Goal: Task Accomplishment & Management: Manage account settings

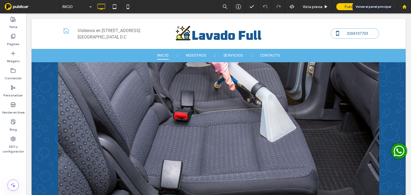
click at [404, 7] on use at bounding box center [404, 7] width 4 height 4
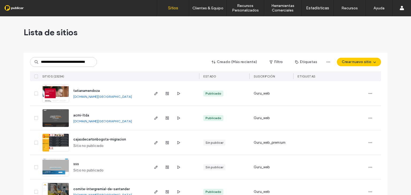
scroll to position [0, 15]
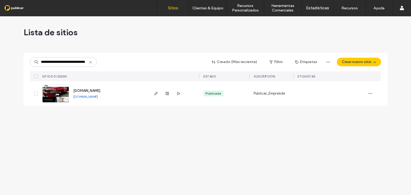
type input "**********"
click at [63, 93] on img at bounding box center [56, 103] width 26 height 36
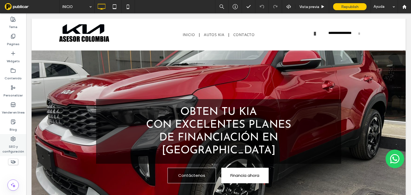
click at [13, 139] on icon at bounding box center [12, 139] width 5 height 5
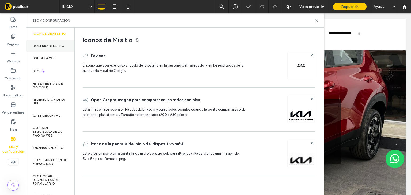
click at [50, 48] on label "Dominio del sitio" at bounding box center [49, 46] width 32 height 4
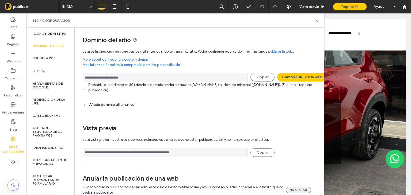
click at [294, 189] on button "No publicar" at bounding box center [298, 190] width 25 height 6
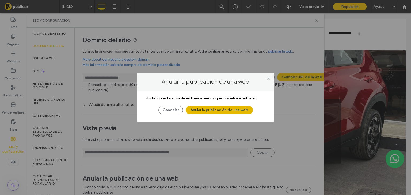
click at [223, 108] on button "Anular la publicación de una web" at bounding box center [219, 110] width 67 height 9
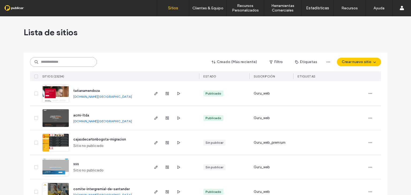
click at [47, 59] on input at bounding box center [63, 62] width 67 height 10
paste input "**********"
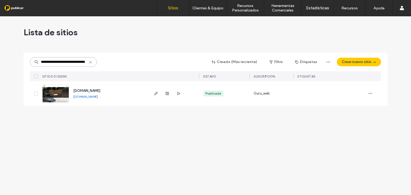
type input "**********"
click at [63, 93] on img at bounding box center [56, 103] width 26 height 36
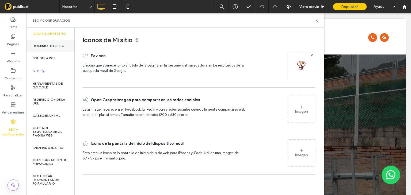
click at [44, 48] on label "Dominio del sitio" at bounding box center [49, 46] width 32 height 4
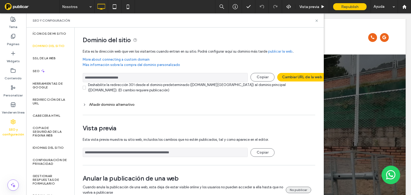
click at [299, 188] on button "No publicar" at bounding box center [298, 190] width 25 height 6
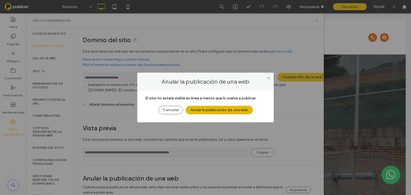
click at [223, 109] on button "Anular la publicación de una web" at bounding box center [219, 110] width 67 height 9
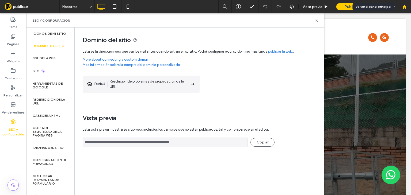
click at [404, 7] on use at bounding box center [404, 7] width 4 height 4
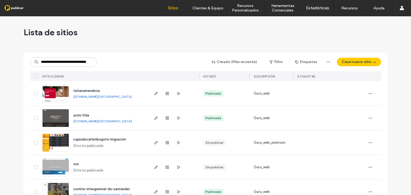
scroll to position [0, 29]
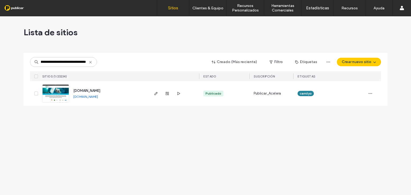
type input "**********"
click at [66, 90] on img at bounding box center [56, 103] width 26 height 36
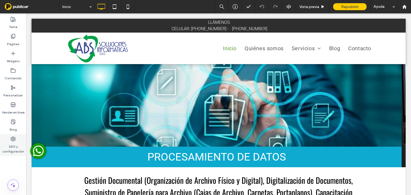
click at [14, 138] on icon at bounding box center [12, 139] width 5 height 5
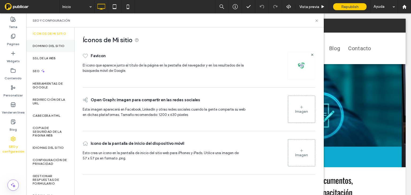
click at [60, 48] on label "Dominio del sitio" at bounding box center [49, 46] width 32 height 4
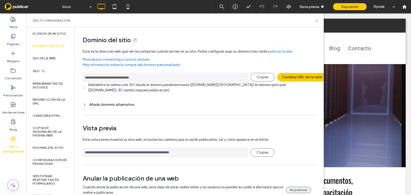
click at [302, 189] on button "No publicar" at bounding box center [298, 190] width 25 height 6
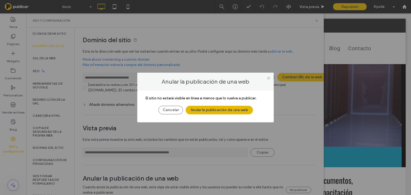
click at [224, 108] on button "Anular la publicación de una web" at bounding box center [219, 110] width 67 height 9
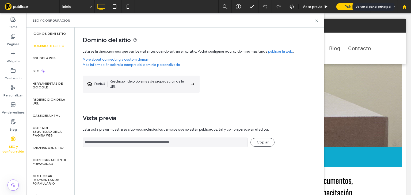
click at [405, 6] on use at bounding box center [404, 7] width 4 height 4
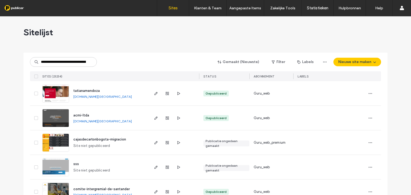
scroll to position [0, 24]
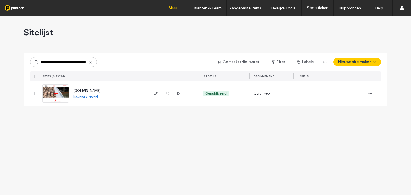
type input "**********"
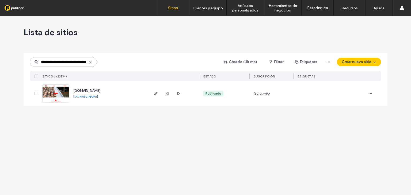
click at [183, 31] on div "Lista de sitios" at bounding box center [206, 32] width 364 height 32
click at [65, 93] on img at bounding box center [56, 103] width 26 height 36
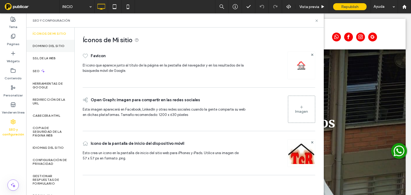
click at [49, 48] on label "Dominio del sitio" at bounding box center [49, 46] width 32 height 4
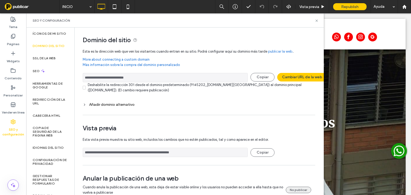
click at [294, 188] on button "No publicar" at bounding box center [298, 190] width 25 height 6
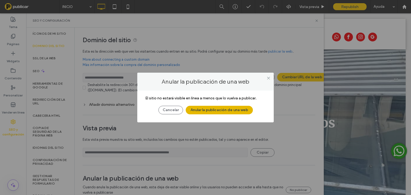
click at [225, 109] on button "Anular la publicación de una web" at bounding box center [219, 110] width 67 height 9
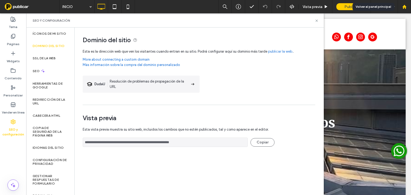
click at [404, 7] on use at bounding box center [404, 7] width 4 height 4
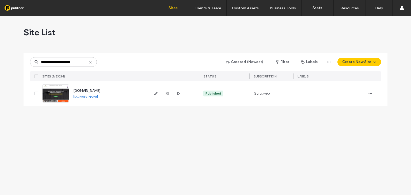
type input "**********"
click at [65, 95] on img at bounding box center [56, 103] width 26 height 36
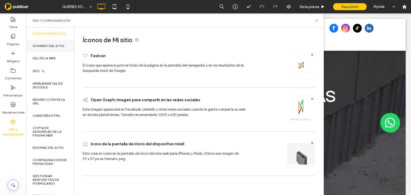
click at [43, 48] on label "Dominio del sitio" at bounding box center [49, 46] width 32 height 4
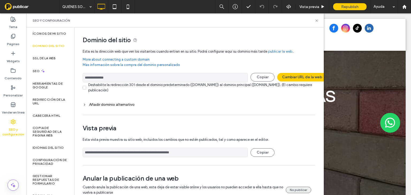
click at [297, 190] on button "No publicar" at bounding box center [298, 190] width 25 height 6
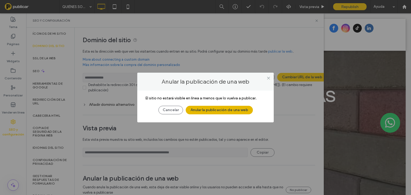
click at [208, 111] on button "Anular la publicación de una web" at bounding box center [219, 110] width 67 height 9
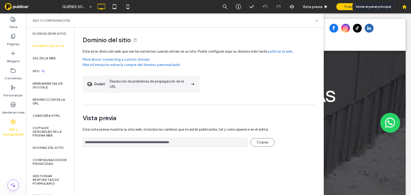
click at [405, 7] on use at bounding box center [404, 7] width 4 height 4
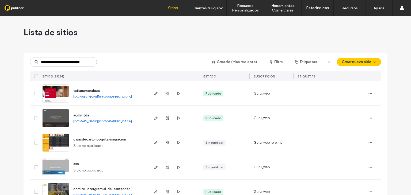
scroll to position [0, 7]
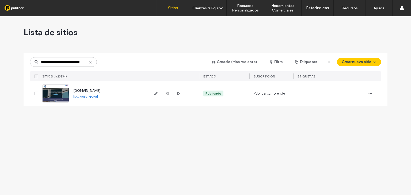
type input "**********"
click at [61, 93] on img at bounding box center [56, 103] width 26 height 36
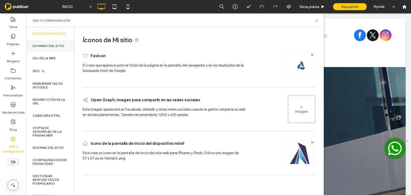
click at [50, 48] on label "Dominio del sitio" at bounding box center [49, 46] width 32 height 4
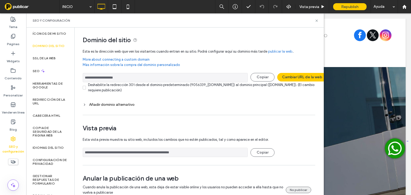
click at [302, 189] on button "No publicar" at bounding box center [298, 190] width 25 height 6
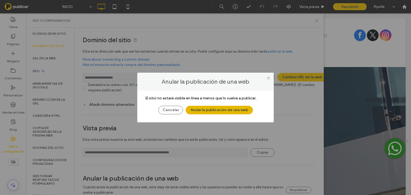
click at [218, 108] on button "Anular la publicación de una web" at bounding box center [219, 110] width 67 height 9
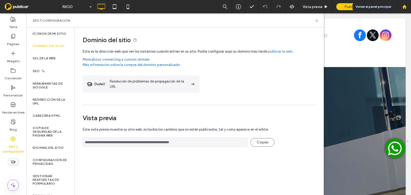
click at [404, 6] on use at bounding box center [404, 7] width 4 height 4
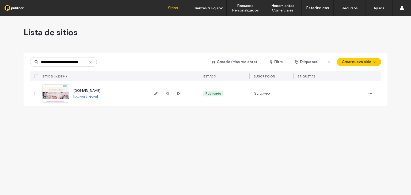
type input "**********"
click at [65, 94] on img at bounding box center [56, 103] width 26 height 36
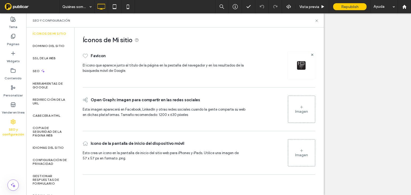
click at [51, 48] on label "Dominio del sitio" at bounding box center [49, 46] width 32 height 4
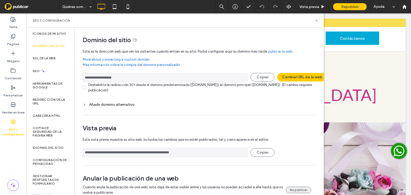
click at [299, 189] on button "No publicar" at bounding box center [298, 190] width 25 height 6
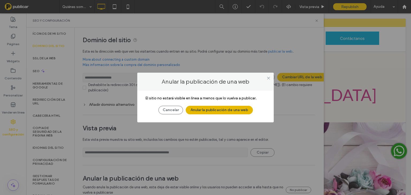
click at [231, 111] on button "Anular la publicación de una web" at bounding box center [219, 110] width 67 height 9
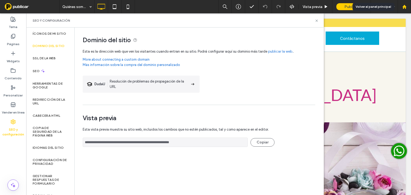
click at [404, 5] on use at bounding box center [404, 7] width 4 height 4
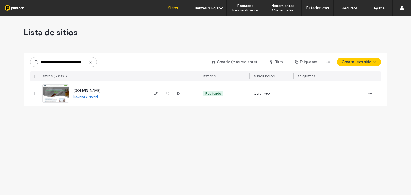
type input "**********"
click at [67, 91] on img at bounding box center [56, 103] width 26 height 36
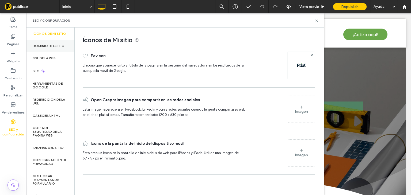
click at [54, 48] on label "Dominio del sitio" at bounding box center [49, 46] width 32 height 4
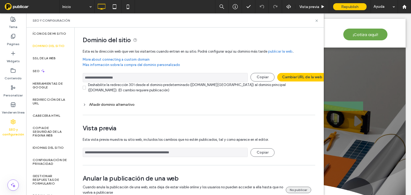
click at [294, 189] on button "No publicar" at bounding box center [298, 190] width 25 height 6
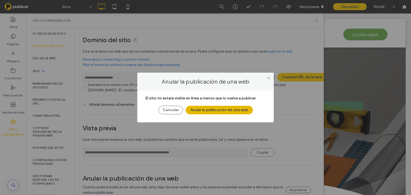
click at [224, 110] on button "Anular la publicación de una web" at bounding box center [219, 110] width 67 height 9
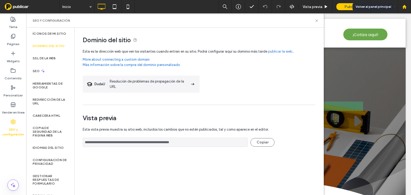
click at [405, 7] on use at bounding box center [404, 7] width 4 height 4
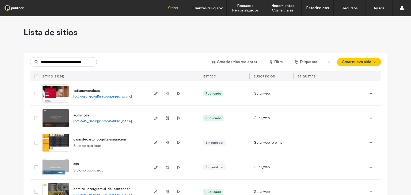
scroll to position [0, 12]
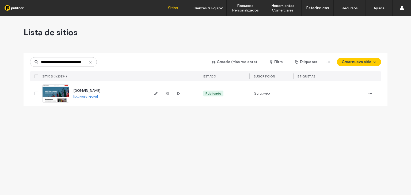
type input "**********"
click at [65, 92] on img at bounding box center [56, 103] width 26 height 36
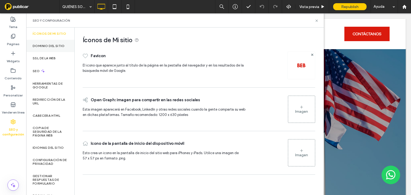
click at [52, 48] on label "Dominio del sitio" at bounding box center [49, 46] width 32 height 4
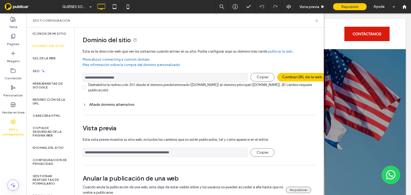
click at [297, 189] on button "No publicar" at bounding box center [298, 190] width 25 height 6
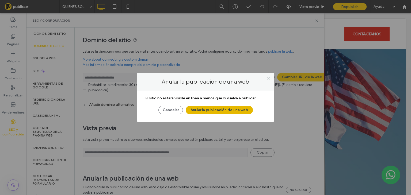
click at [228, 111] on button "Anular la publicación de una web" at bounding box center [219, 110] width 67 height 9
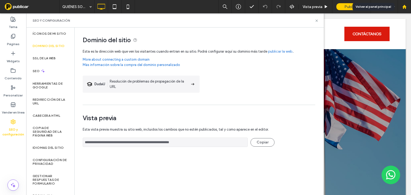
click at [404, 6] on use at bounding box center [404, 7] width 4 height 4
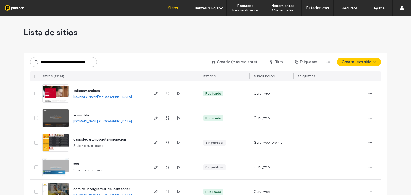
scroll to position [0, 19]
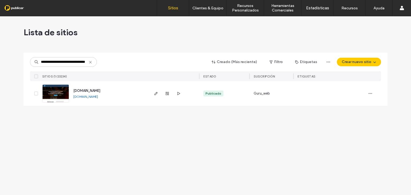
type input "**********"
click at [64, 92] on img at bounding box center [56, 103] width 26 height 36
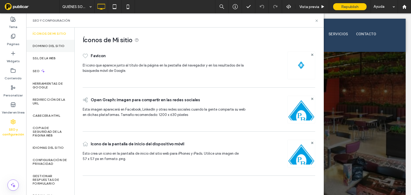
click at [59, 48] on label "Dominio del sitio" at bounding box center [49, 46] width 32 height 4
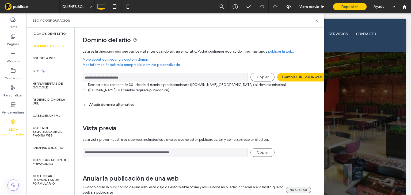
click at [300, 188] on button "No publicar" at bounding box center [298, 190] width 25 height 6
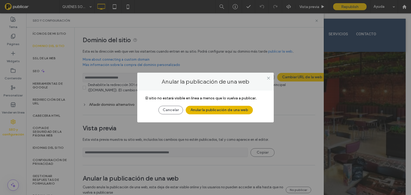
click at [217, 109] on button "Anular la publicación de una web" at bounding box center [219, 110] width 67 height 9
